Goal: Transaction & Acquisition: Purchase product/service

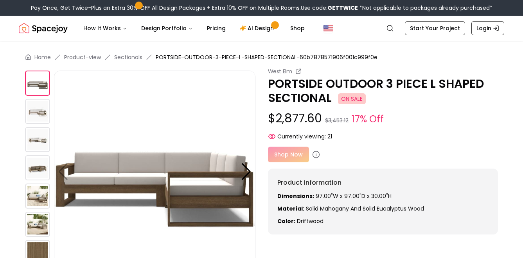
click at [294, 153] on div "Shop Now" at bounding box center [383, 154] width 231 height 16
click at [292, 156] on div "Shop Now" at bounding box center [383, 154] width 231 height 16
click at [317, 154] on icon at bounding box center [316, 154] width 8 height 8
click at [313, 154] on icon at bounding box center [316, 154] width 8 height 8
click at [288, 155] on div "Shop Now" at bounding box center [383, 154] width 231 height 16
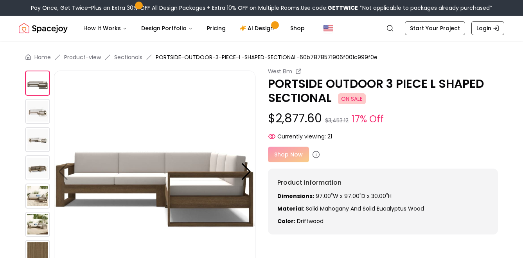
click at [288, 155] on div "Shop Now" at bounding box center [383, 154] width 231 height 16
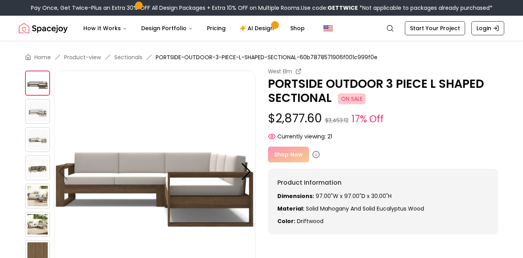
click at [288, 155] on div "Shop Now" at bounding box center [383, 154] width 231 height 16
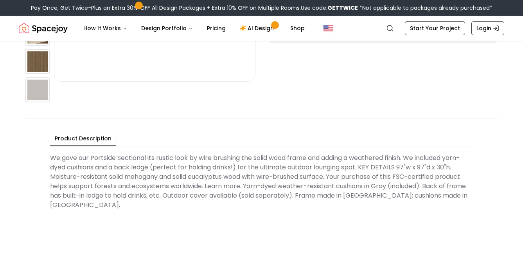
scroll to position [63, 0]
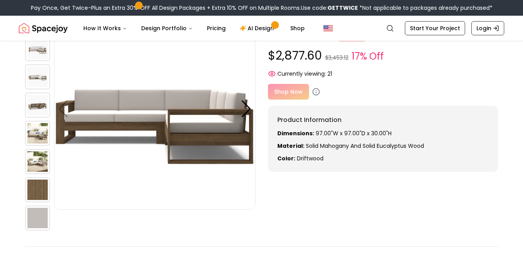
click at [293, 90] on div "Shop Now" at bounding box center [383, 92] width 231 height 16
click at [292, 91] on div "Shop Now" at bounding box center [383, 92] width 231 height 16
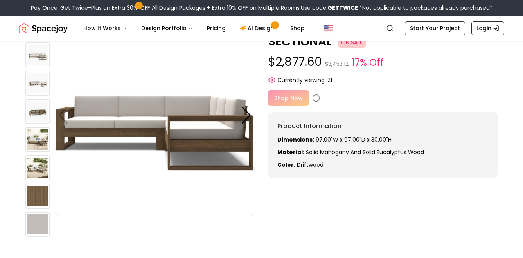
scroll to position [0, 0]
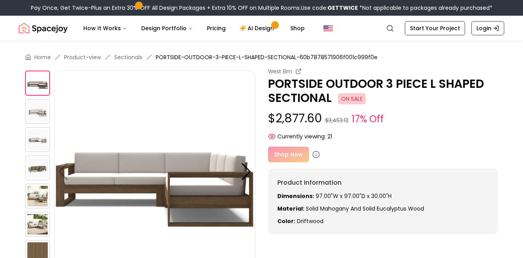
click at [290, 155] on div "Shop Now" at bounding box center [383, 154] width 231 height 16
